Goal: Check status: Check status

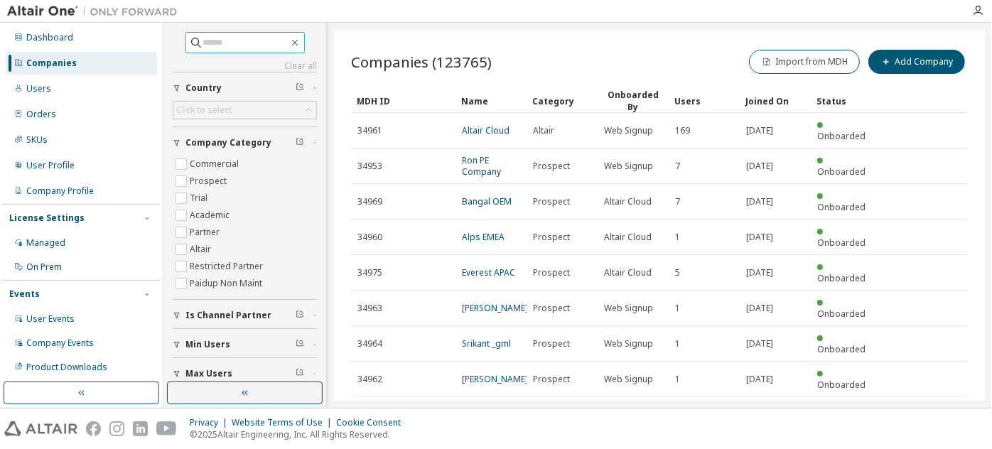
paste input "**********"
click at [242, 42] on input "**********" at bounding box center [245, 43] width 85 height 14
type input "**********"
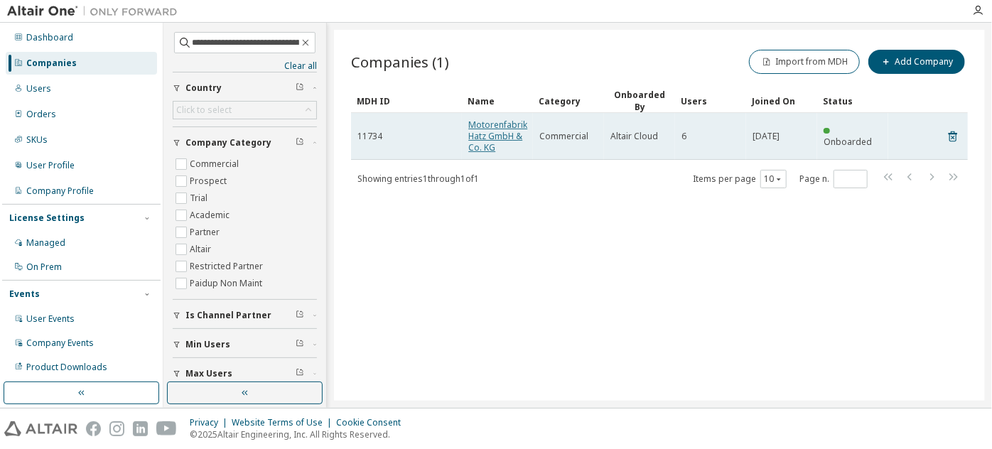
click at [500, 128] on link "Motorenfabrik Hatz GmbH & Co. KG" at bounding box center [497, 136] width 59 height 35
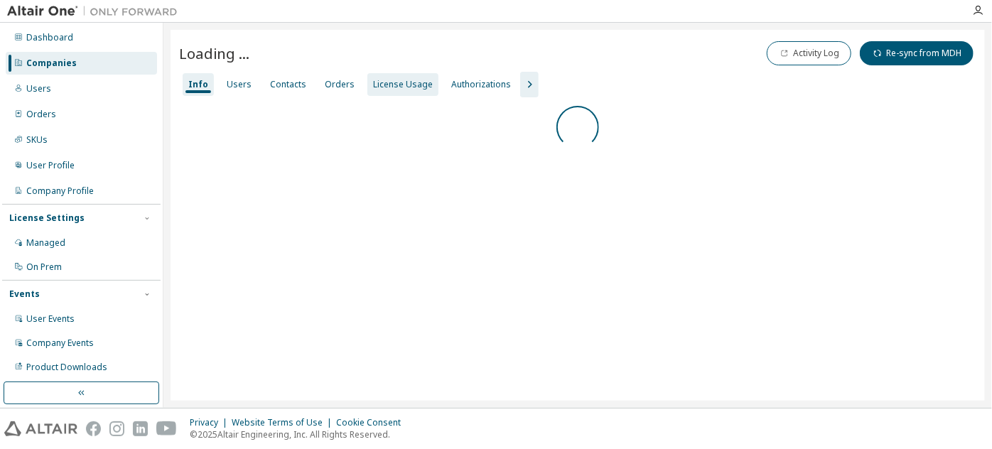
click at [392, 82] on div "License Usage" at bounding box center [403, 84] width 60 height 11
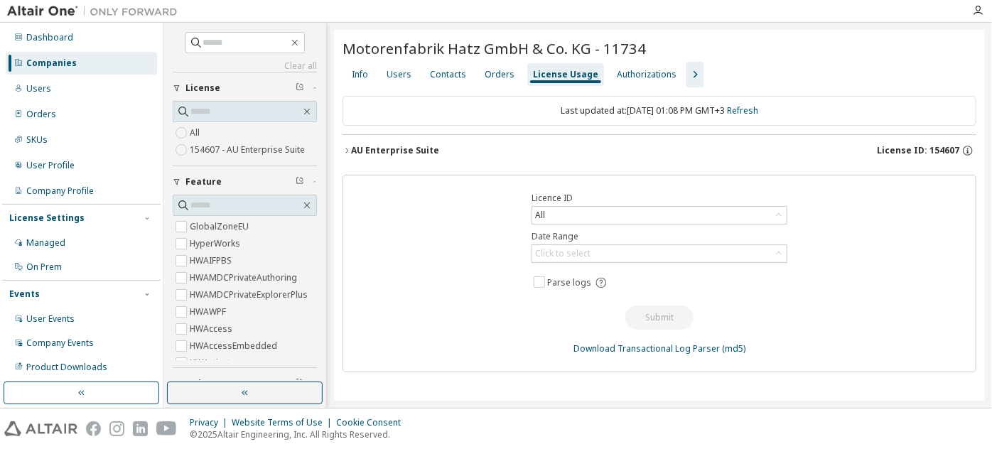
click at [409, 147] on div "AU Enterprise Suite" at bounding box center [395, 150] width 88 height 11
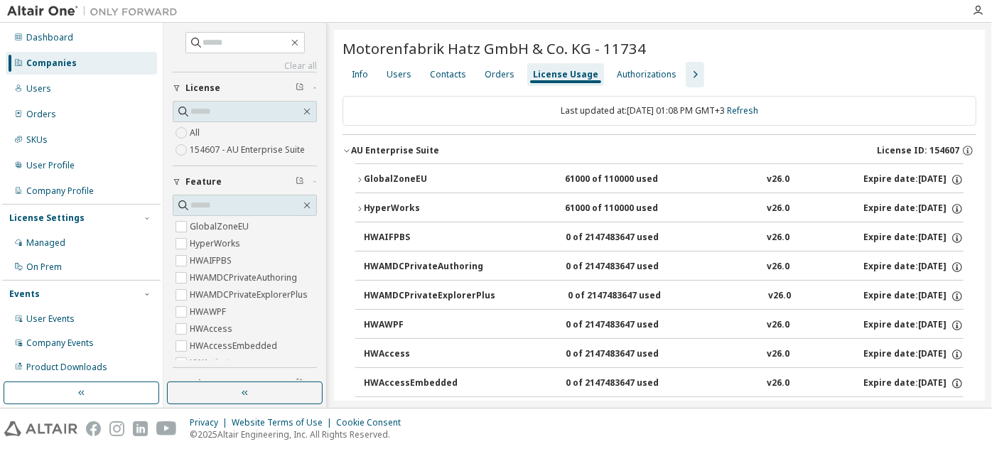
scroll to position [80, 0]
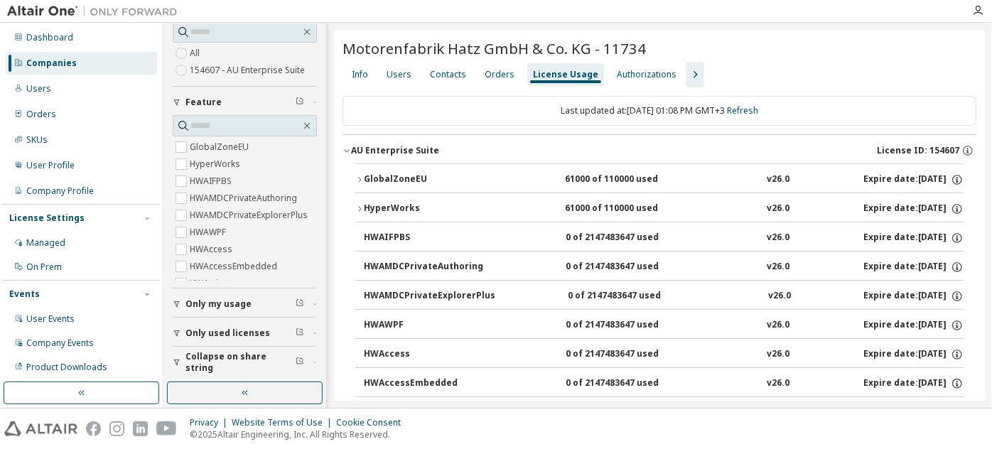
click at [230, 334] on span "Only used licenses" at bounding box center [227, 333] width 85 height 11
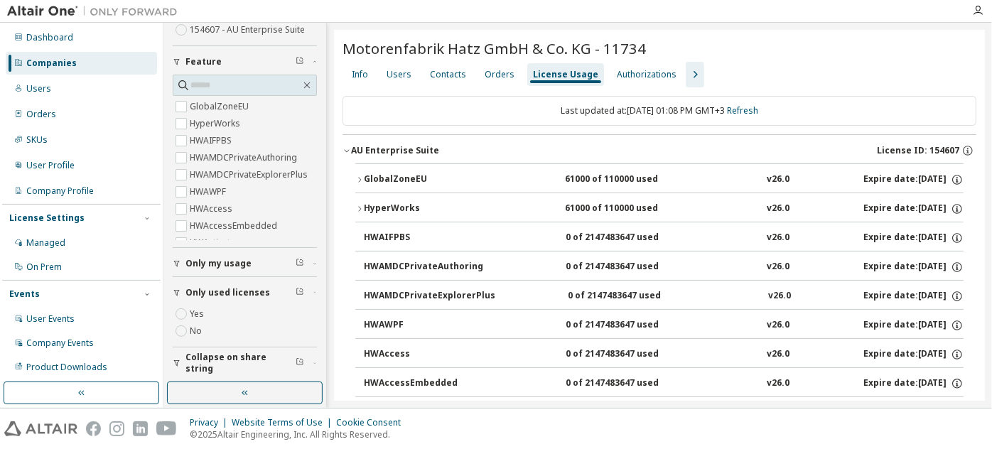
click at [225, 366] on span "Collapse on share string" at bounding box center [240, 363] width 110 height 23
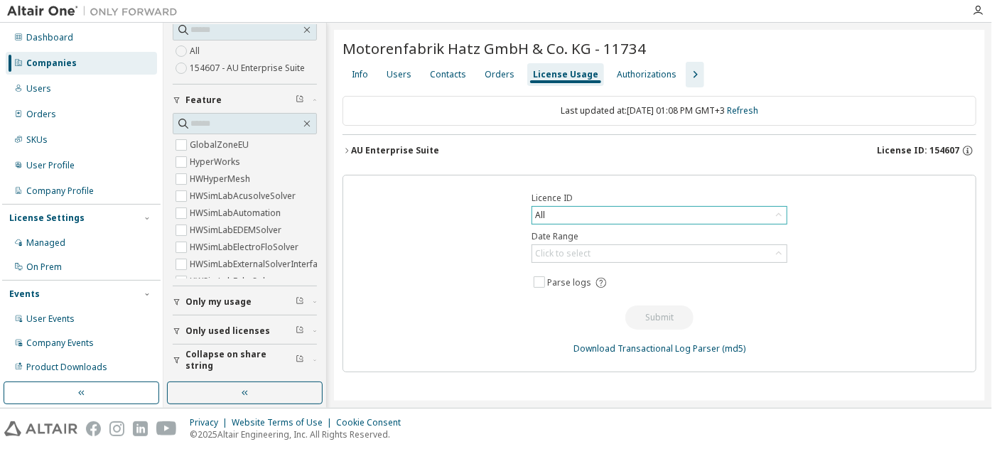
scroll to position [79, 0]
click at [409, 146] on div "AU Enterprise Suite" at bounding box center [395, 150] width 88 height 11
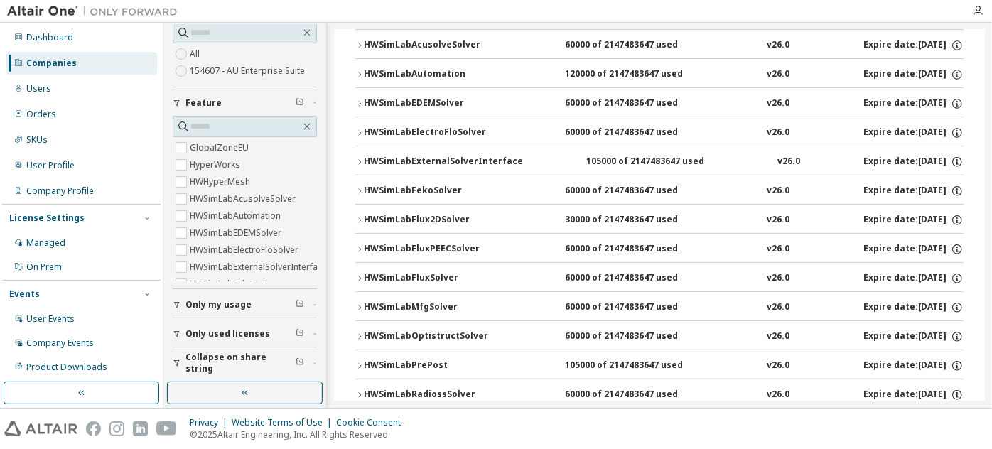
scroll to position [0, 0]
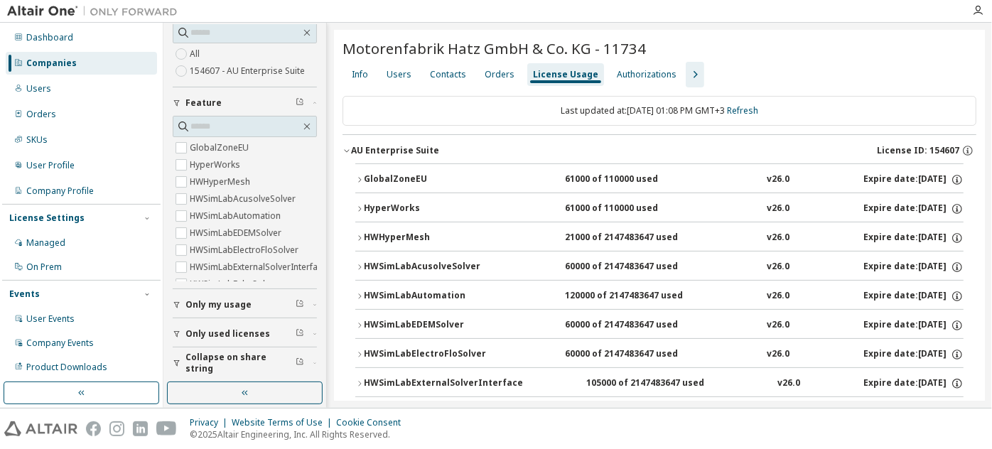
click at [362, 178] on icon "button" at bounding box center [359, 180] width 9 height 9
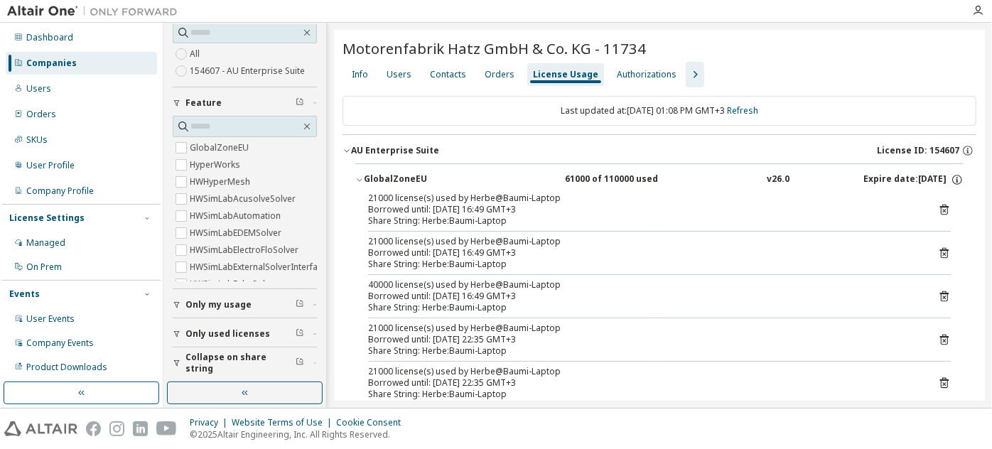
click at [362, 179] on icon "button" at bounding box center [359, 180] width 5 height 3
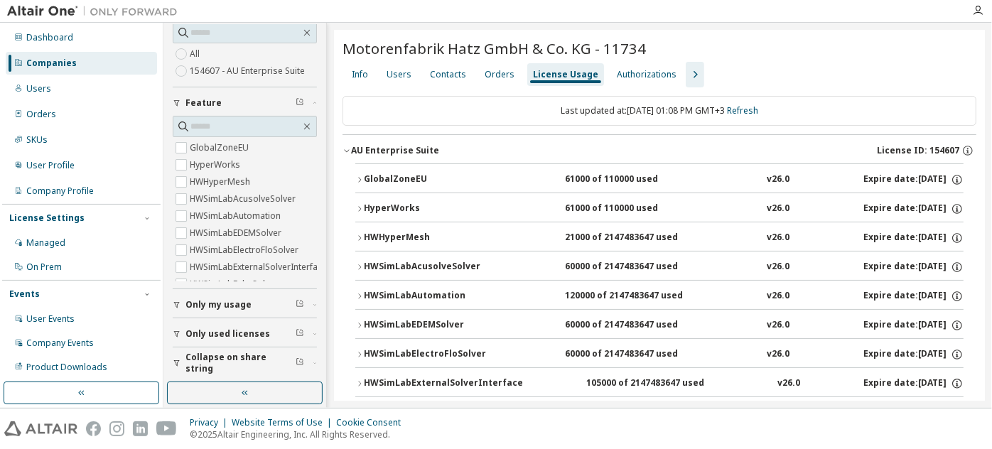
click at [227, 355] on span "Collapse on share string" at bounding box center [240, 363] width 110 height 23
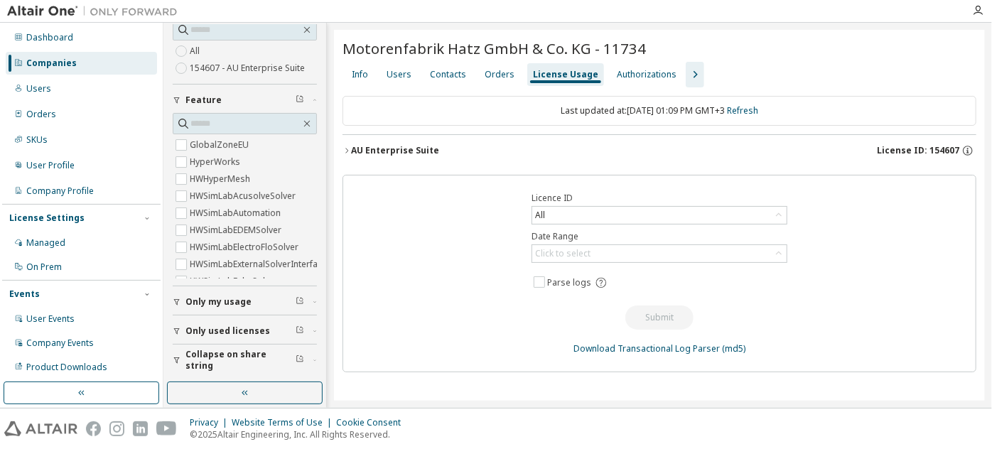
scroll to position [80, 0]
click at [347, 147] on icon "button" at bounding box center [346, 150] width 9 height 9
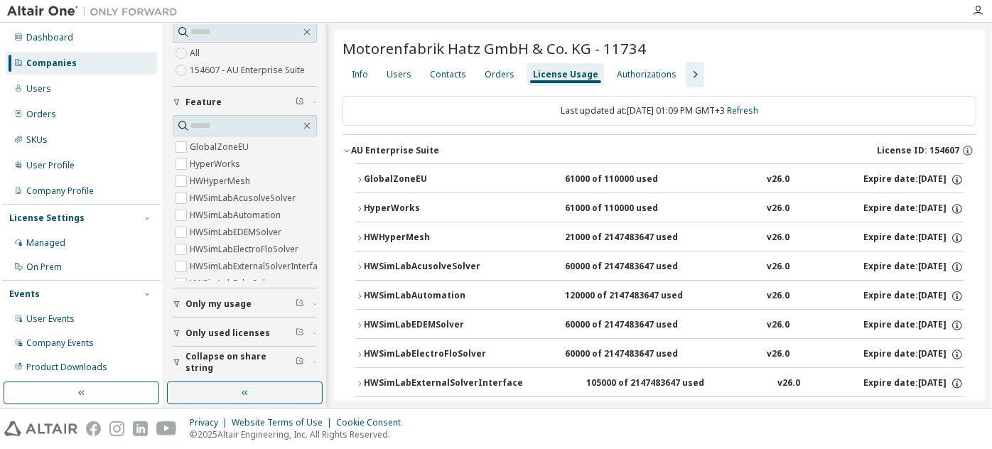
click at [359, 176] on icon "button" at bounding box center [359, 180] width 9 height 9
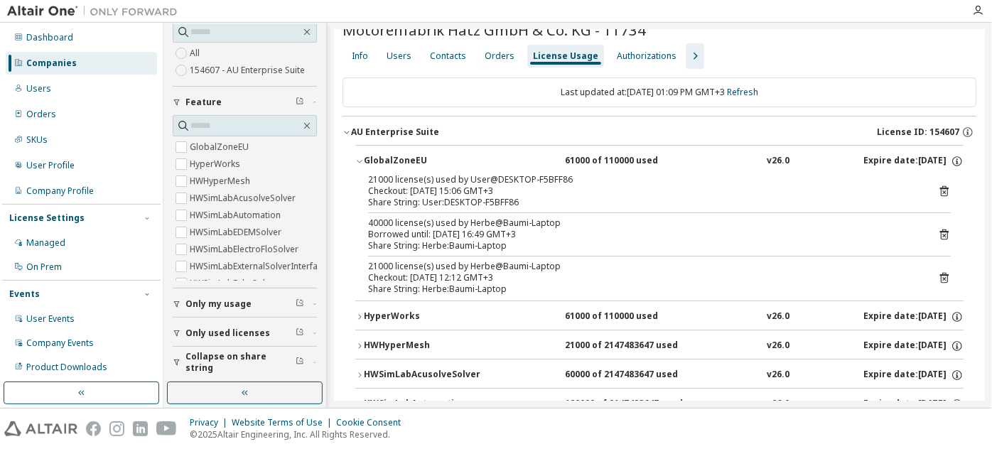
scroll to position [19, 0]
click at [360, 158] on icon "button" at bounding box center [359, 160] width 9 height 9
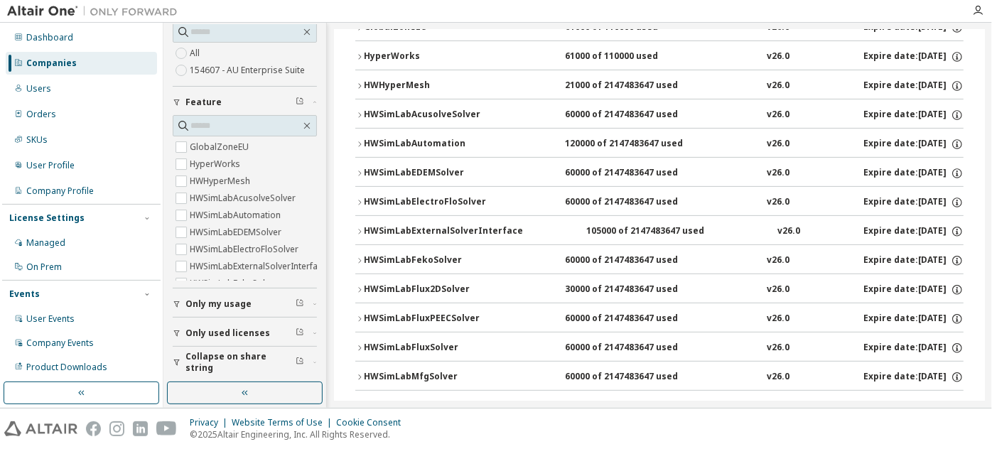
scroll to position [153, 0]
click at [404, 50] on div "HyperWorks" at bounding box center [428, 56] width 128 height 13
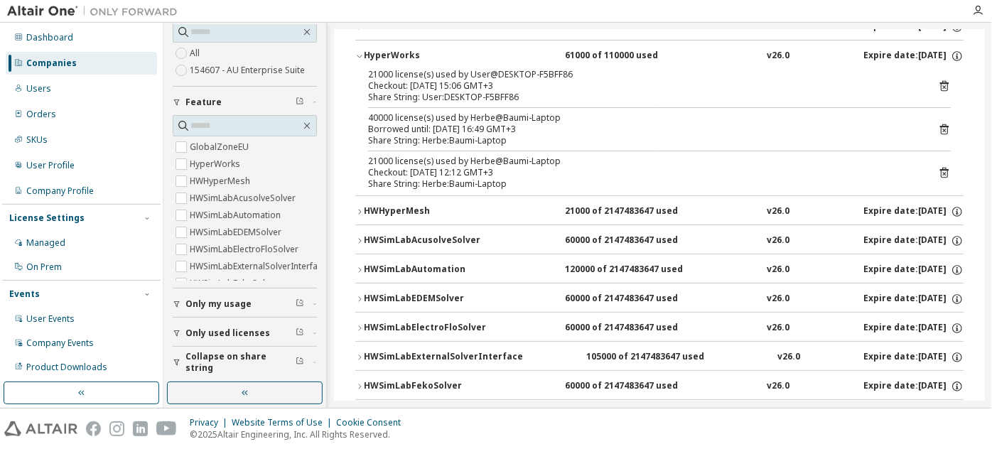
click at [404, 50] on div "HyperWorks" at bounding box center [428, 56] width 128 height 13
